Goal: Transaction & Acquisition: Purchase product/service

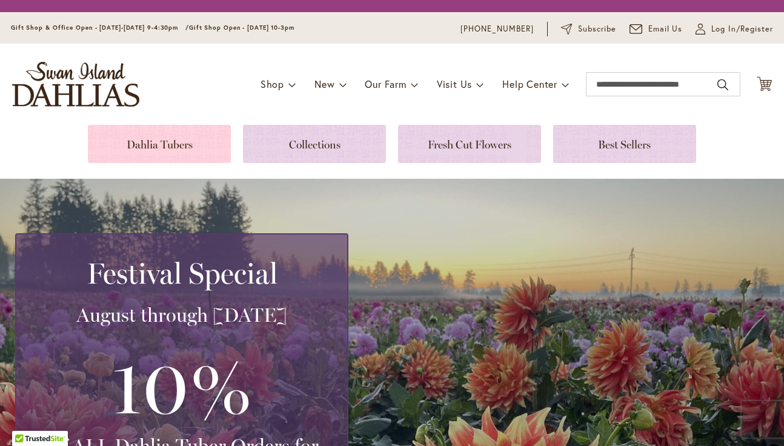
click at [176, 156] on link at bounding box center [159, 144] width 143 height 38
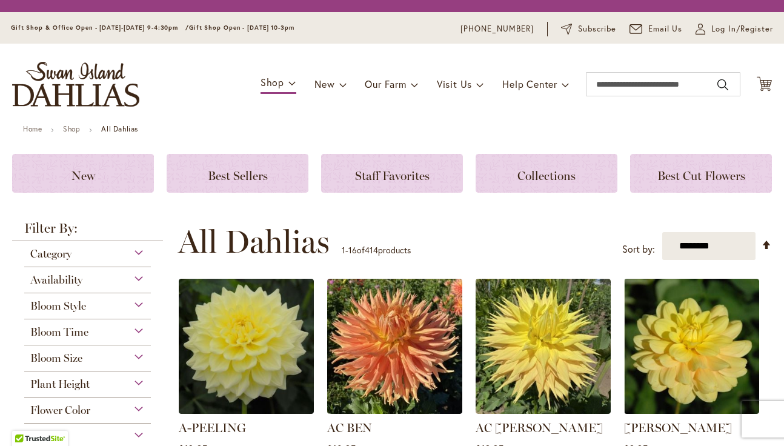
scroll to position [95, 0]
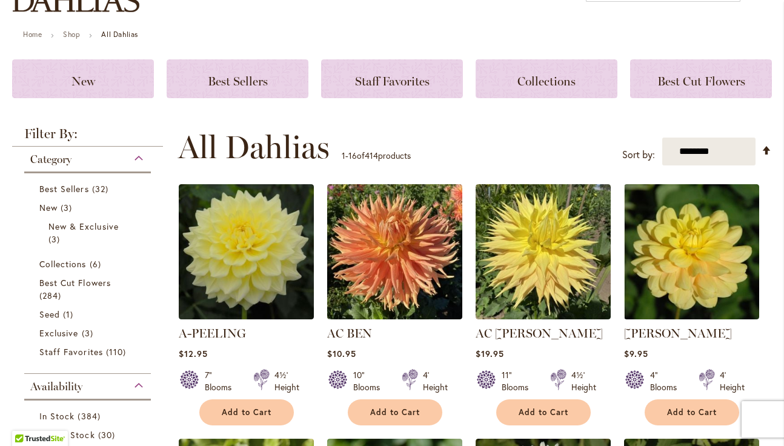
type input "**********"
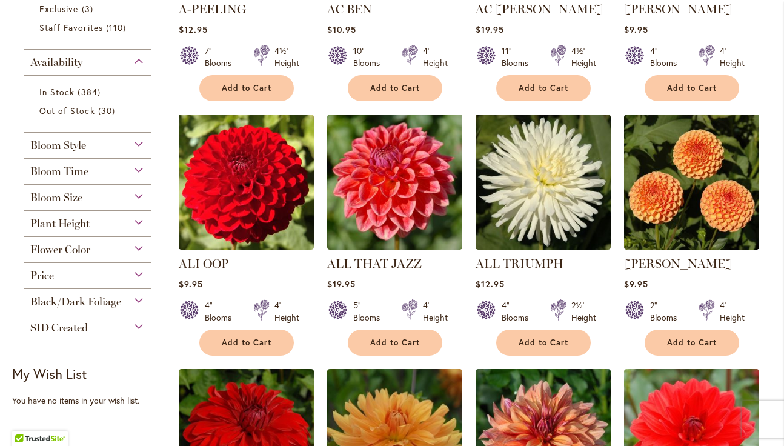
scroll to position [448, 0]
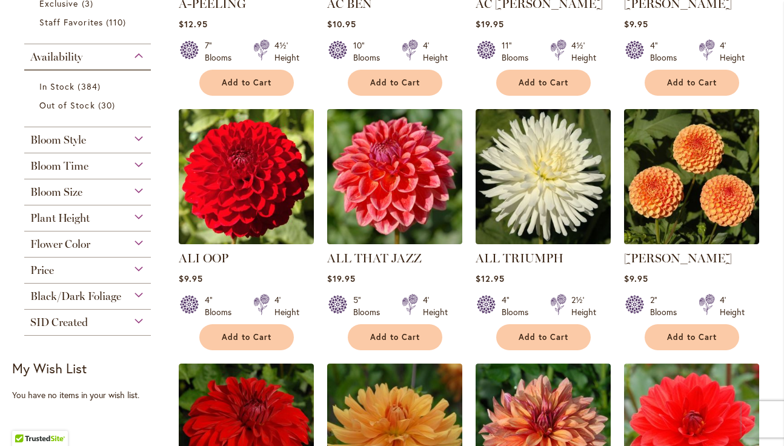
click at [135, 147] on div "Bloom Style" at bounding box center [87, 136] width 127 height 19
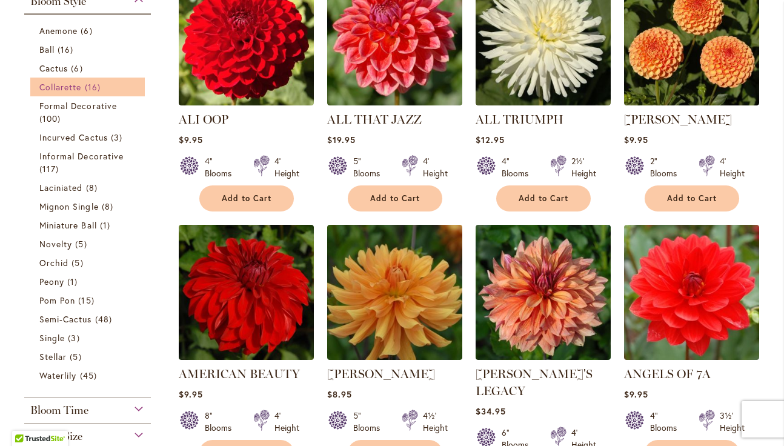
click at [56, 93] on span "Collarette" at bounding box center [60, 87] width 42 height 12
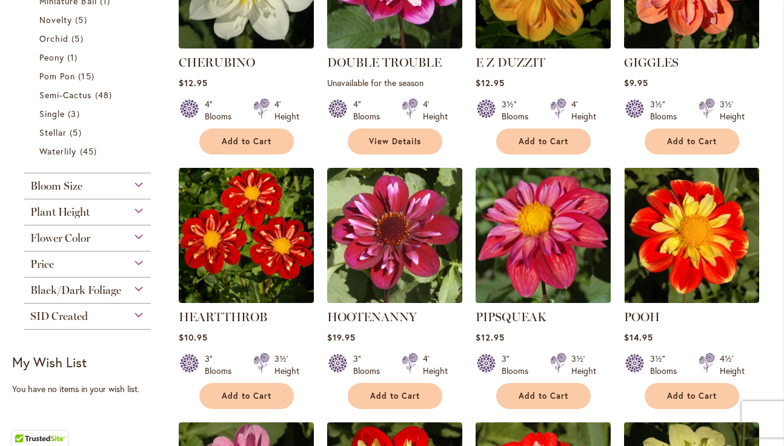
scroll to position [616, 0]
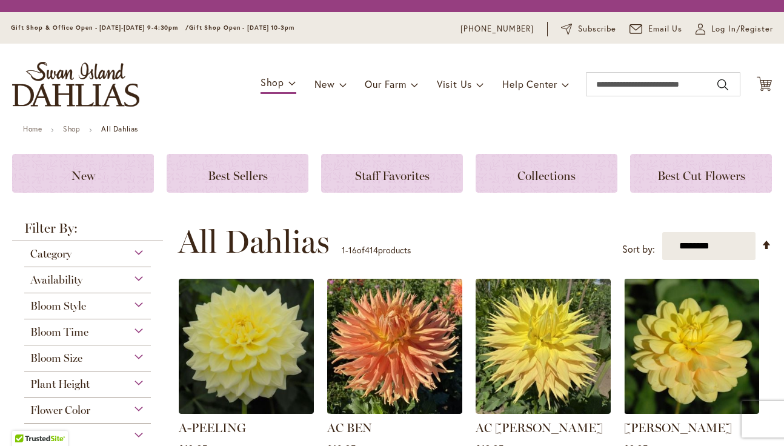
scroll to position [587, 0]
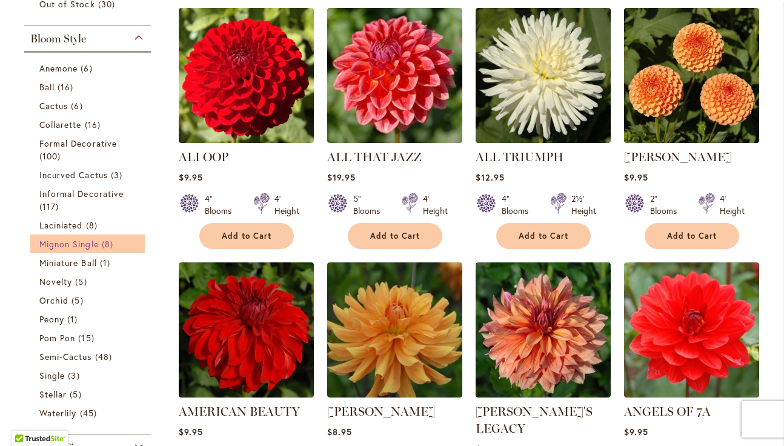
click at [107, 250] on span "8 items" at bounding box center [109, 244] width 15 height 13
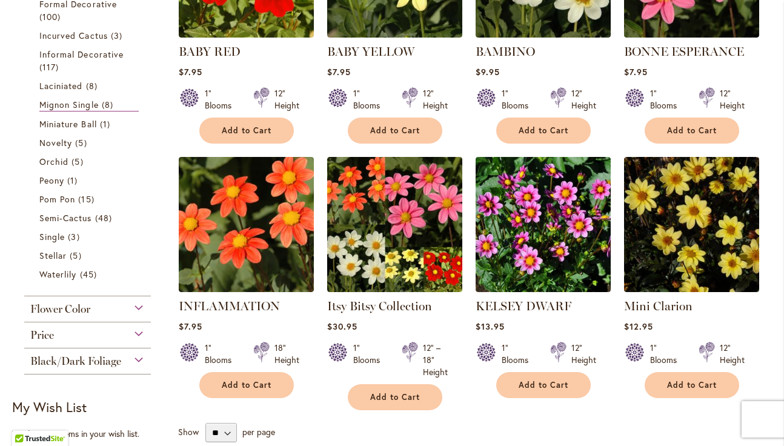
scroll to position [507, 0]
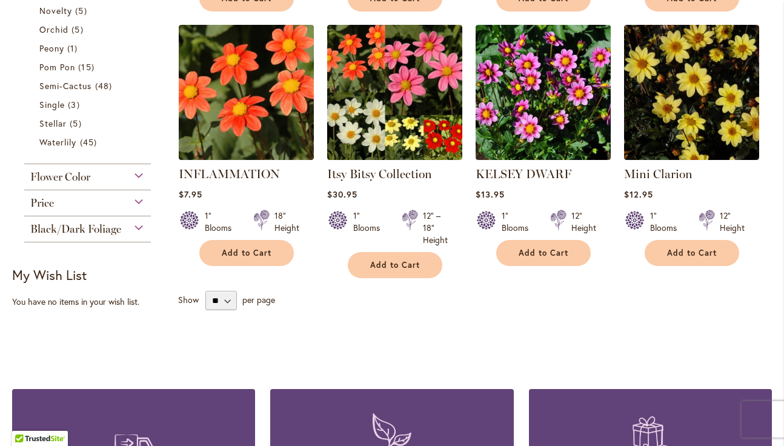
type input "**********"
click at [60, 110] on span "Single" at bounding box center [51, 105] width 25 height 12
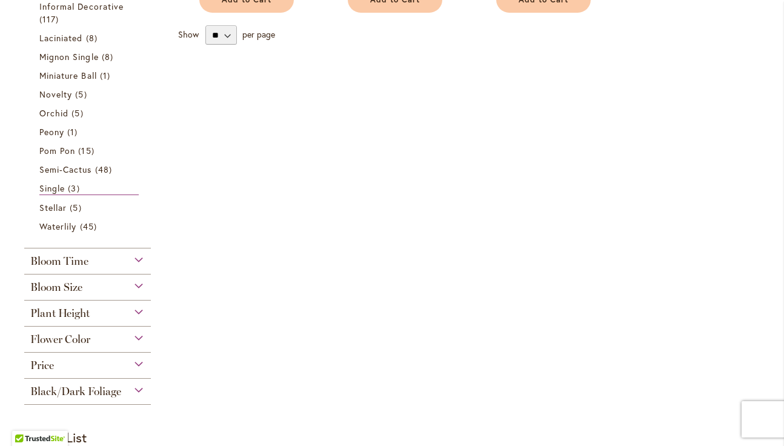
scroll to position [507, 0]
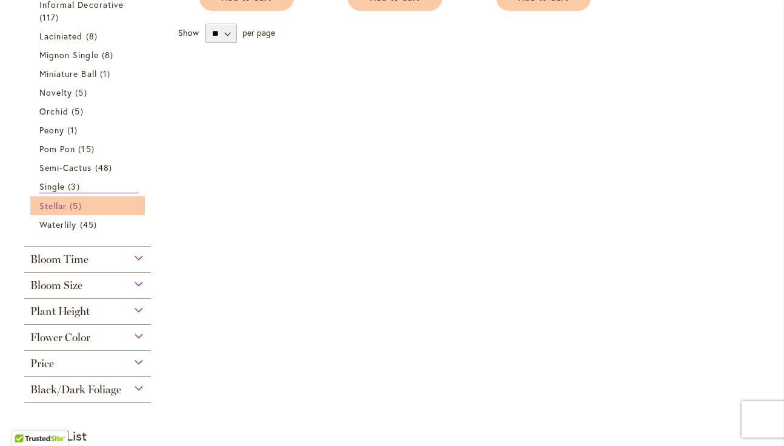
click at [53, 211] on span "Stellar" at bounding box center [52, 206] width 27 height 12
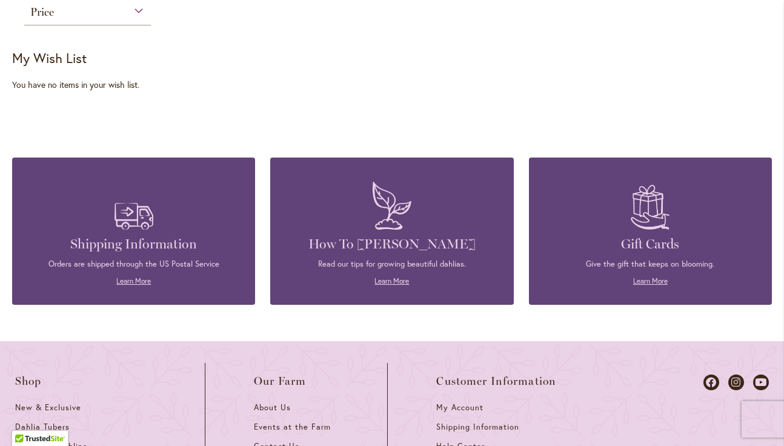
scroll to position [957, 0]
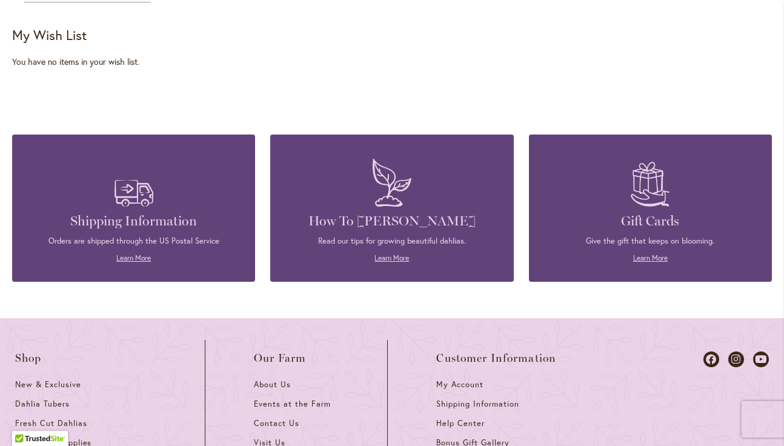
type input "**********"
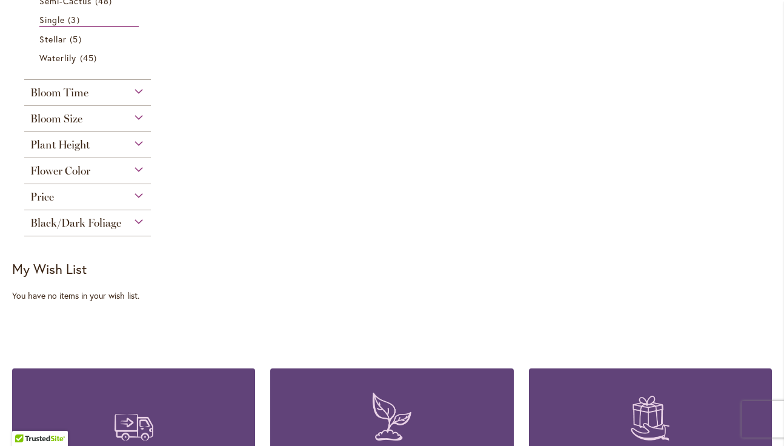
scroll to position [676, 0]
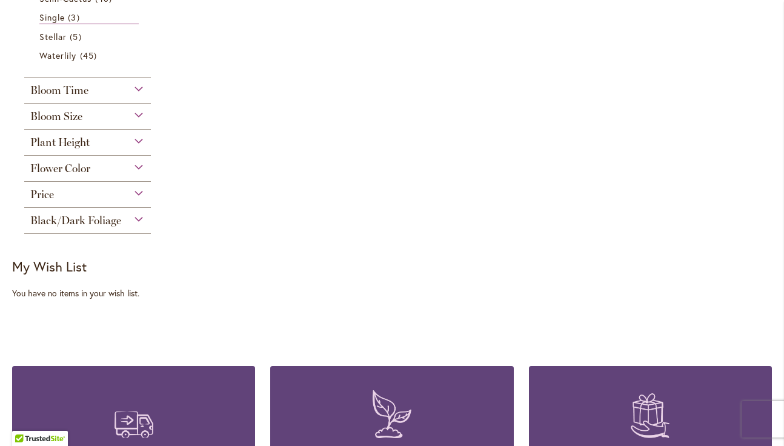
click at [134, 175] on div "Flower Color" at bounding box center [87, 165] width 127 height 19
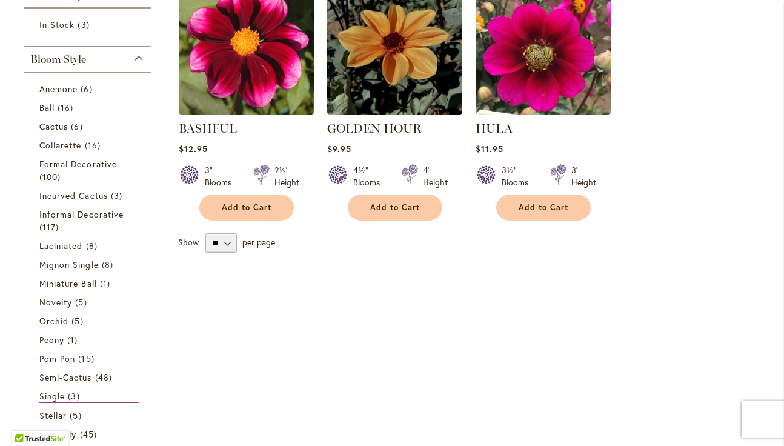
scroll to position [295, 0]
